Goal: Find specific page/section: Find specific page/section

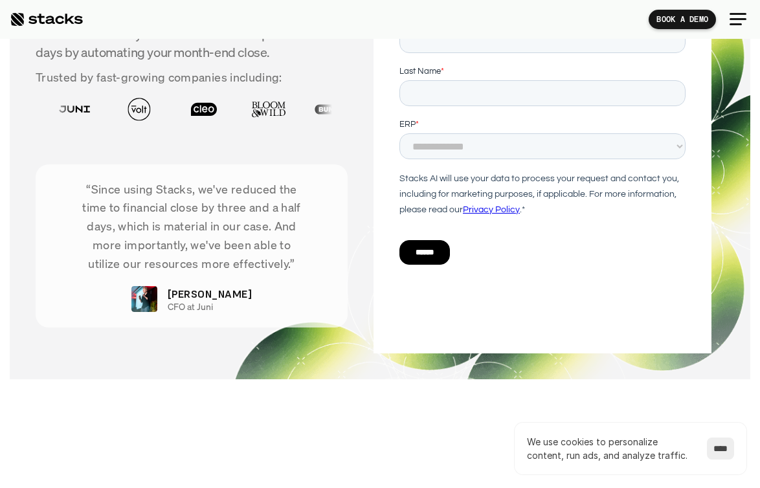
scroll to position [4196, 0]
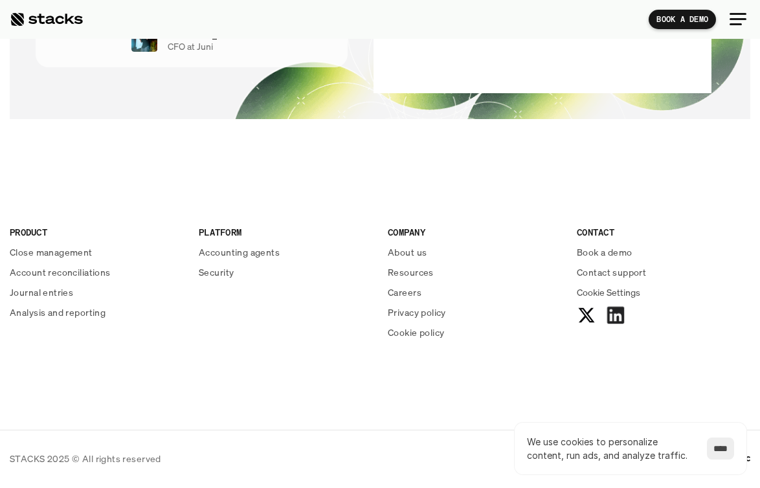
click at [613, 315] on use at bounding box center [615, 315] width 17 height 17
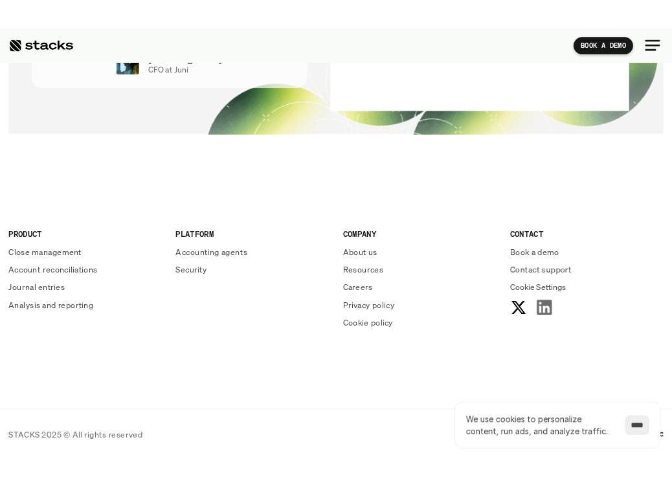
scroll to position [4215, 0]
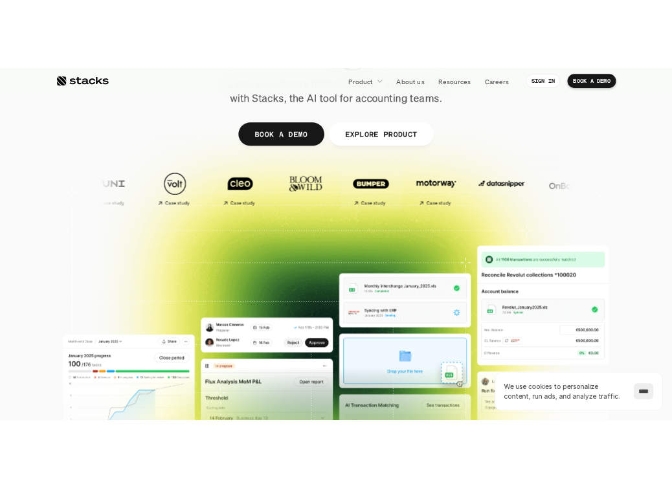
scroll to position [202, 0]
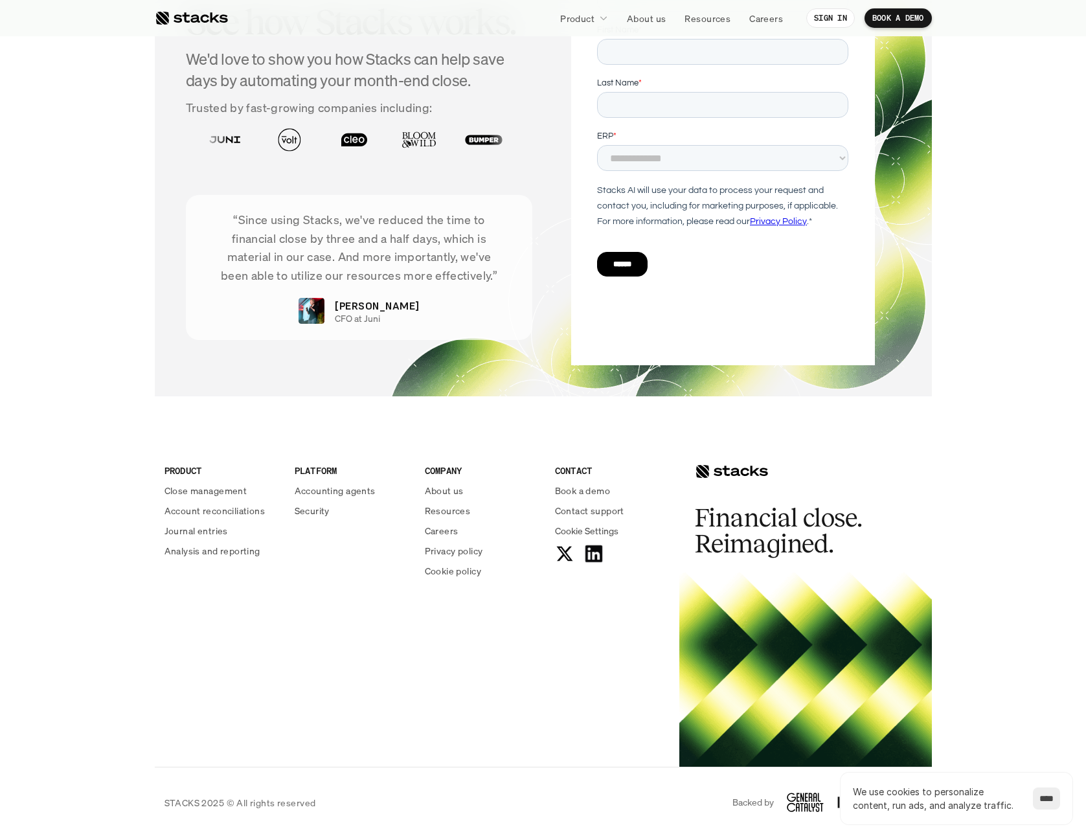
click at [593, 559] on icon at bounding box center [593, 553] width 21 height 21
